Goal: Task Accomplishment & Management: Manage account settings

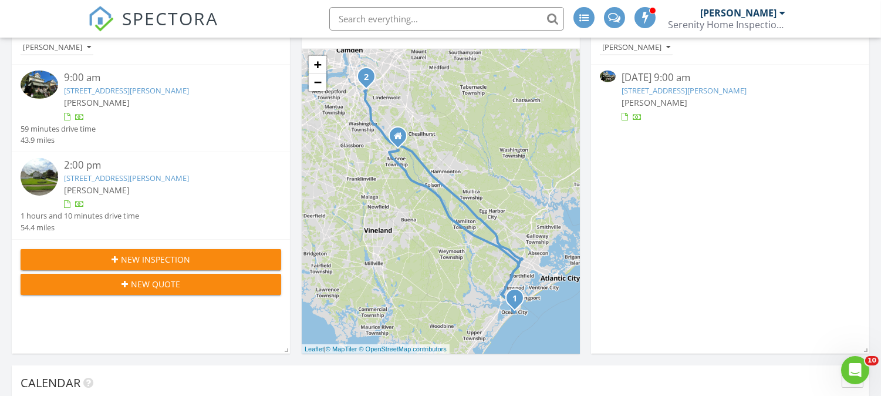
scroll to position [2146, 902]
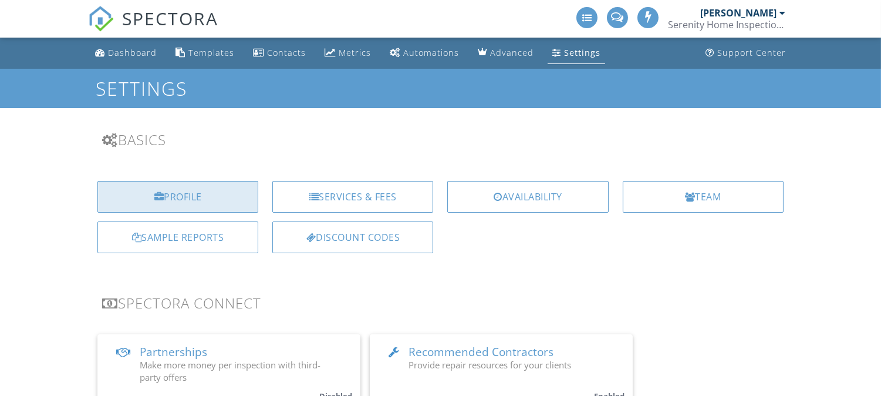
click at [200, 194] on div "Profile" at bounding box center [177, 197] width 161 height 32
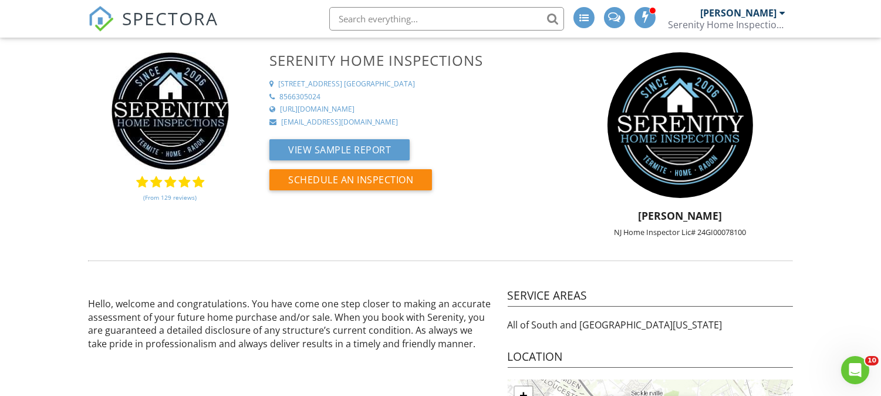
click at [715, 26] on div "Serenity Home Inspections" at bounding box center [726, 25] width 117 height 12
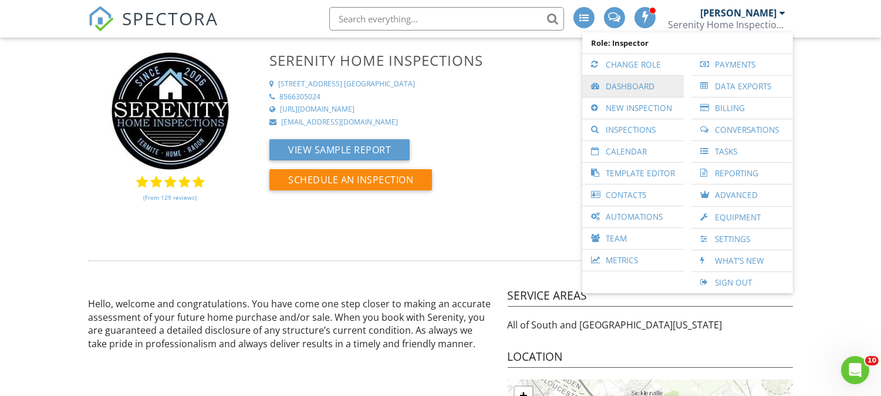
click at [639, 83] on link "Dashboard" at bounding box center [633, 86] width 90 height 21
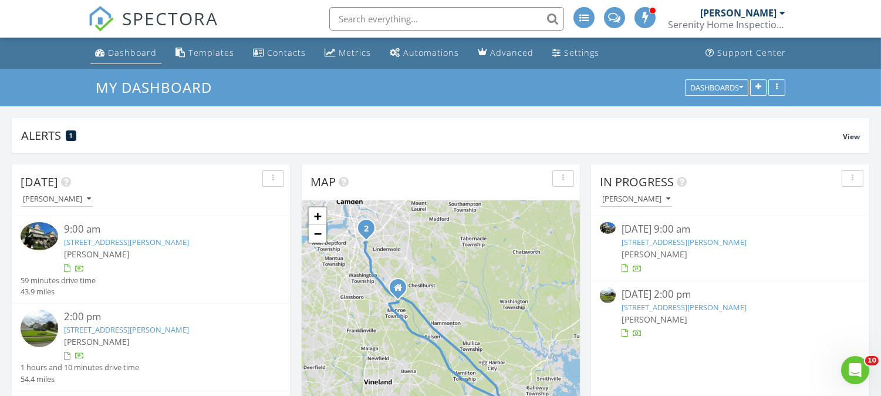
click at [127, 57] on div "Dashboard" at bounding box center [132, 52] width 49 height 11
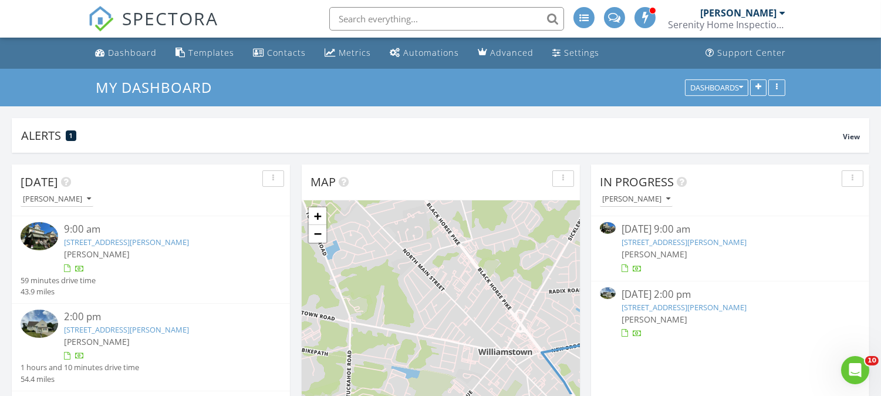
scroll to position [253, 278]
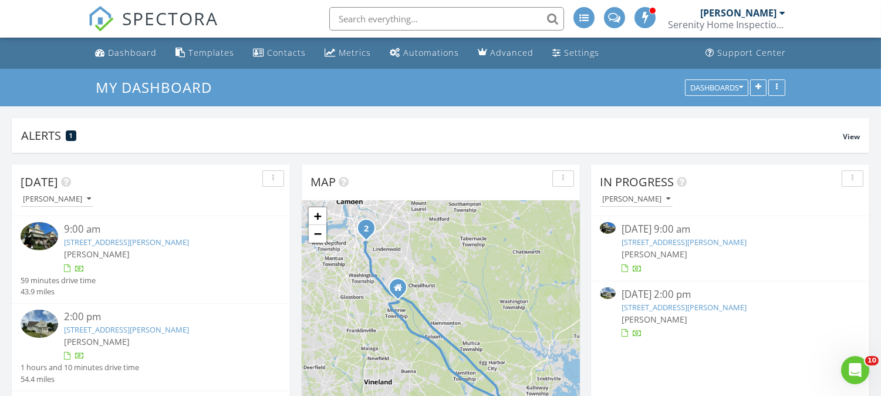
click at [679, 302] on link "[STREET_ADDRESS][PERSON_NAME]" at bounding box center [684, 307] width 125 height 11
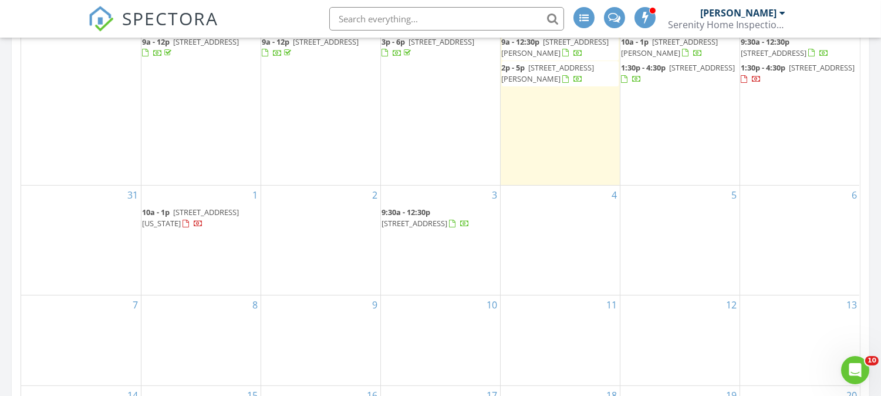
scroll to position [608, 0]
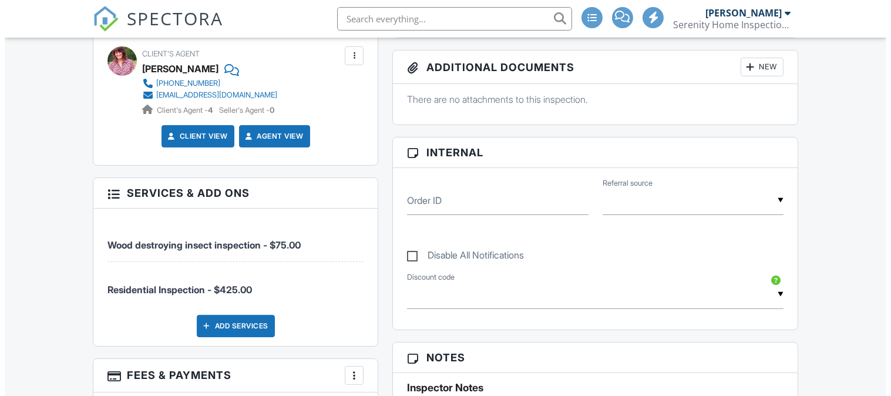
scroll to position [456, 0]
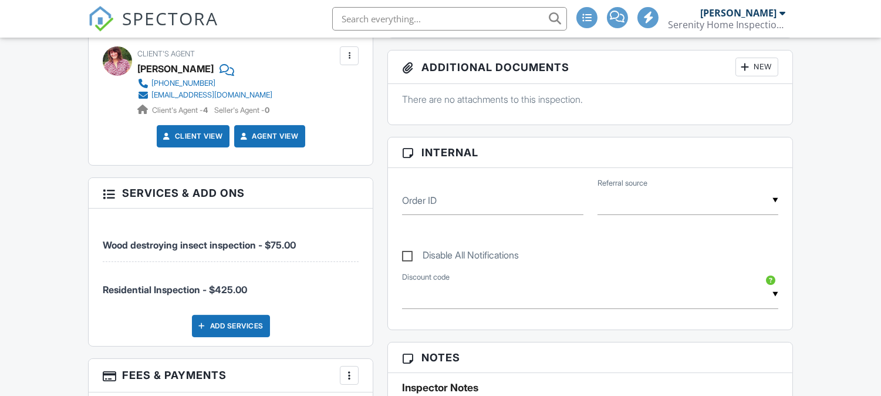
click at [247, 327] on div "Add Services" at bounding box center [231, 326] width 78 height 22
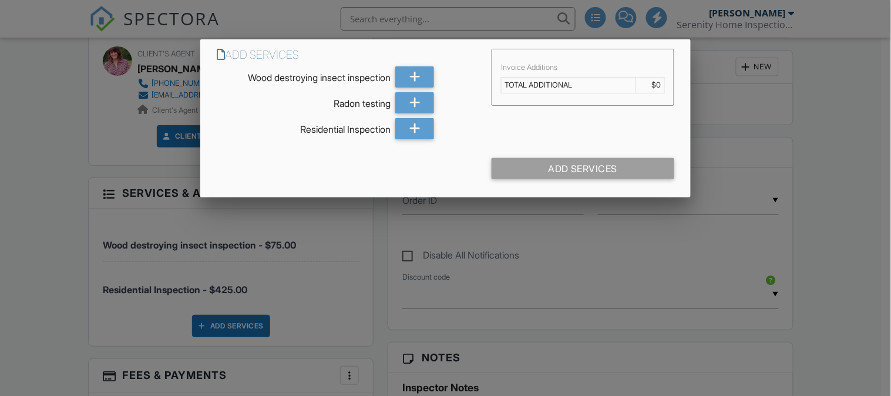
scroll to position [0, 0]
click at [412, 96] on icon at bounding box center [414, 102] width 11 height 21
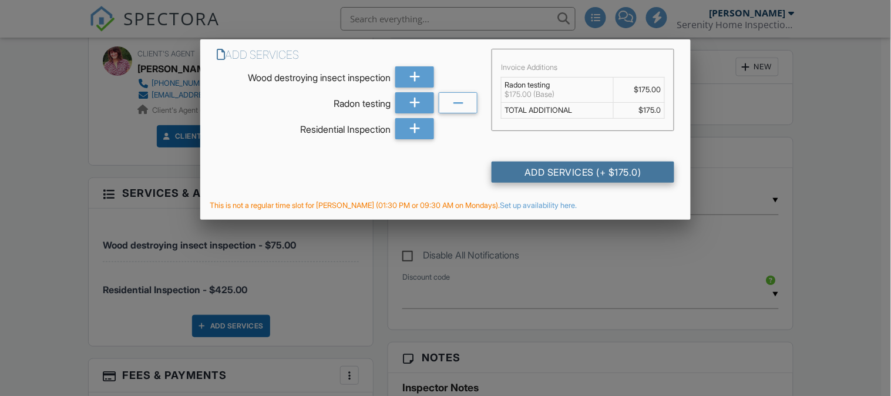
click at [530, 171] on div "Add Services (+ $175.0)" at bounding box center [583, 172] width 182 height 21
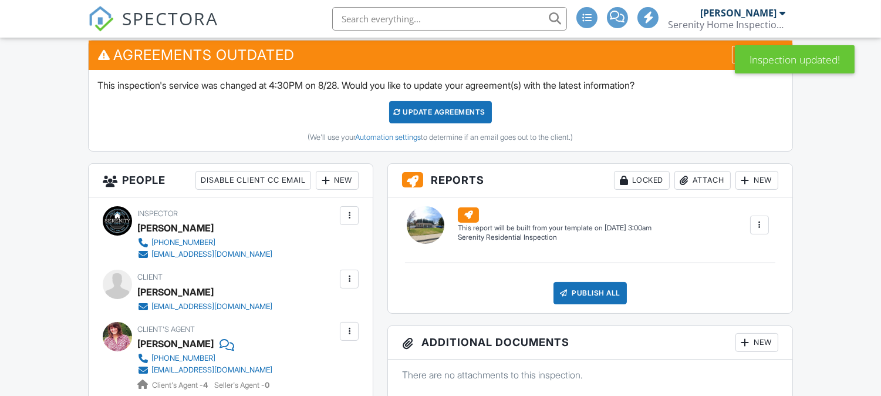
scroll to position [304, 0]
click at [433, 109] on div "Update Agreements" at bounding box center [440, 112] width 103 height 22
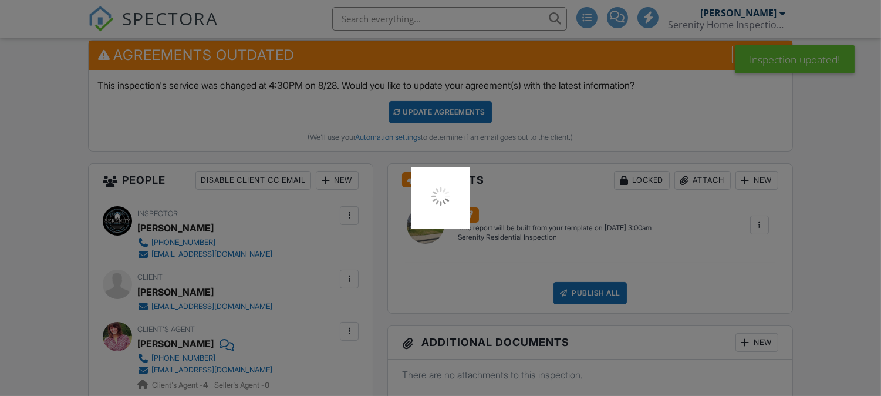
scroll to position [0, 0]
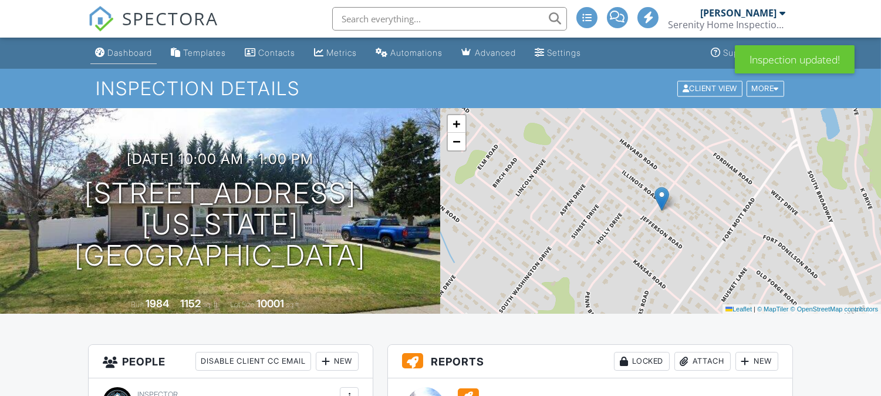
click at [139, 55] on div "Dashboard" at bounding box center [129, 53] width 45 height 10
